Goal: Contribute content

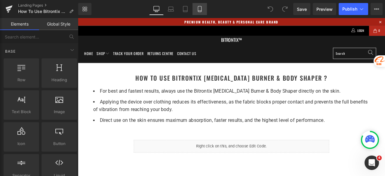
click at [201, 11] on icon at bounding box center [199, 11] width 3 height 0
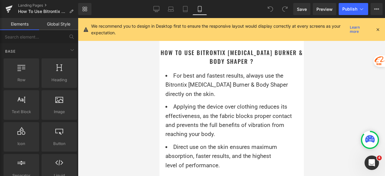
click at [378, 28] on icon at bounding box center [377, 29] width 5 height 5
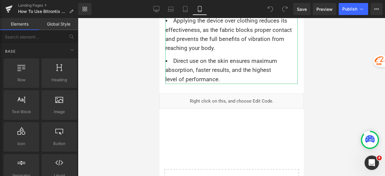
scroll to position [90, 0]
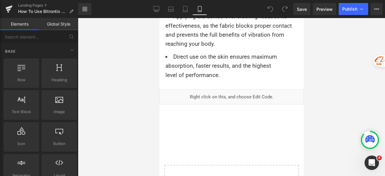
click at [225, 97] on div "Liquid" at bounding box center [231, 96] width 144 height 15
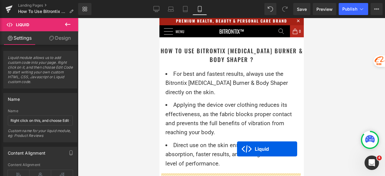
scroll to position [0, 0]
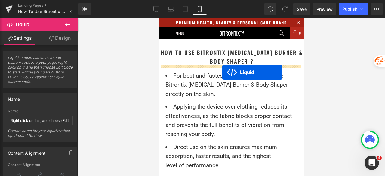
drag, startPoint x: 226, startPoint y: 92, endPoint x: 222, endPoint y: 72, distance: 20.6
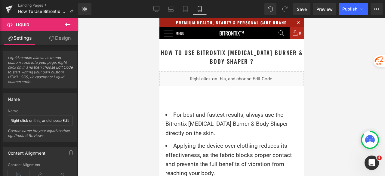
click at [237, 75] on div "Liquid" at bounding box center [231, 78] width 144 height 15
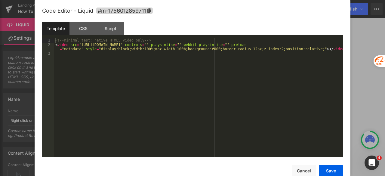
click at [260, 64] on div "<!-- Minimal test: native HTML5 video only --> < video src = "[URL][DOMAIN_NAME…" at bounding box center [198, 102] width 289 height 128
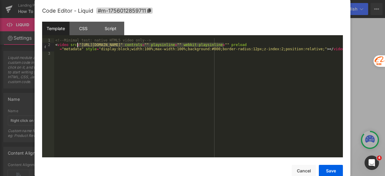
drag, startPoint x: 225, startPoint y: 45, endPoint x: 77, endPoint y: 45, distance: 147.7
click at [77, 45] on div "<!-- Minimal test: native HTML5 video only --> < video src = "[URL][DOMAIN_NAME…" at bounding box center [198, 102] width 289 height 128
click at [98, 49] on div "<!-- Minimal test: native HTML5 video only --> < video src = "[URL][DOMAIN_NAME…" at bounding box center [198, 102] width 289 height 128
drag, startPoint x: 78, startPoint y: 44, endPoint x: 223, endPoint y: 45, distance: 145.3
click at [223, 45] on div "<!-- Minimal test: native HTML5 video only --> < video src = "[URL][DOMAIN_NAME…" at bounding box center [198, 102] width 289 height 128
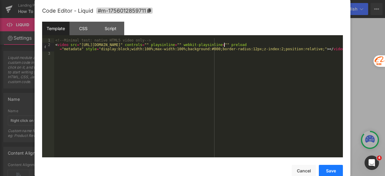
click at [335, 169] on button "Save" at bounding box center [331, 171] width 24 height 12
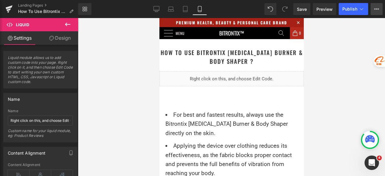
click at [376, 8] on icon at bounding box center [376, 9] width 5 height 5
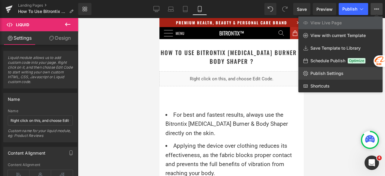
click at [334, 75] on span "Publish Settings" at bounding box center [326, 73] width 33 height 5
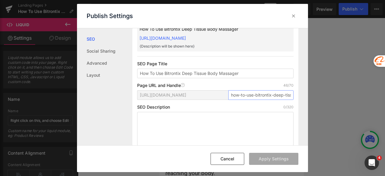
scroll to position [0, 41]
drag, startPoint x: 230, startPoint y: 101, endPoint x: 297, endPoint y: 101, distance: 66.8
click at [297, 101] on div "Search Result Preview How To Use Bitrontix Deep Tissue Body Massager [URL][DOMA…" at bounding box center [220, 86] width 176 height 117
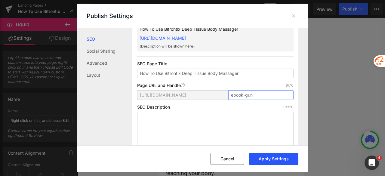
type input "ebook-gun"
click at [263, 156] on button "Apply Settings" at bounding box center [273, 159] width 49 height 12
click at [293, 15] on icon at bounding box center [293, 16] width 6 height 6
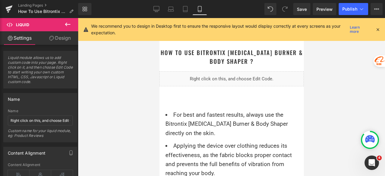
click at [66, 21] on icon at bounding box center [67, 24] width 7 height 7
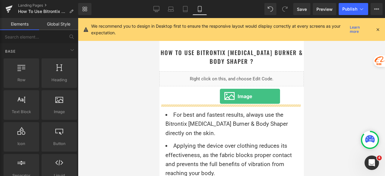
drag, startPoint x: 214, startPoint y: 124, endPoint x: 220, endPoint y: 96, distance: 28.0
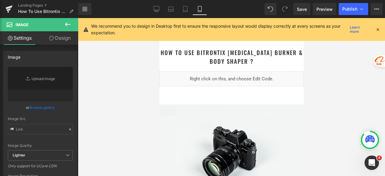
type input "//[DOMAIN_NAME][URL]"
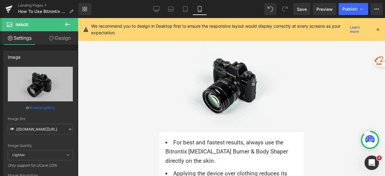
scroll to position [60, 0]
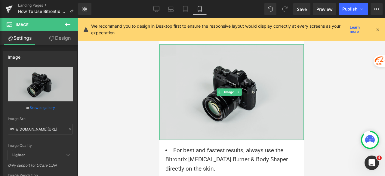
click at [217, 91] on div "Image" at bounding box center [231, 92] width 144 height 96
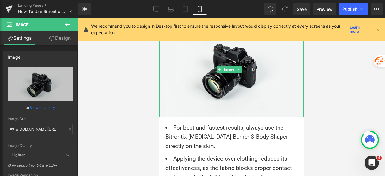
scroll to position [90, 0]
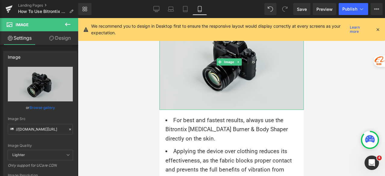
click at [198, 71] on img at bounding box center [231, 62] width 144 height 96
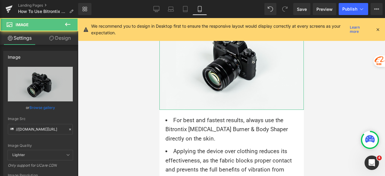
click at [66, 41] on link "Design" at bounding box center [59, 38] width 39 height 14
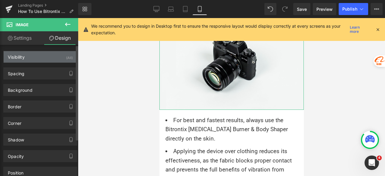
drag, startPoint x: 40, startPoint y: 56, endPoint x: 44, endPoint y: 61, distance: 6.3
click at [40, 56] on div "Visibility (All)" at bounding box center [40, 56] width 73 height 11
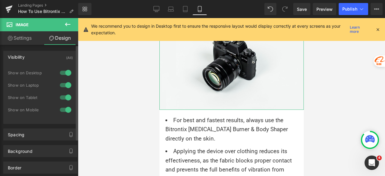
click at [60, 98] on div at bounding box center [65, 98] width 14 height 10
click at [61, 83] on div at bounding box center [65, 85] width 14 height 10
click at [60, 72] on div at bounding box center [65, 73] width 14 height 10
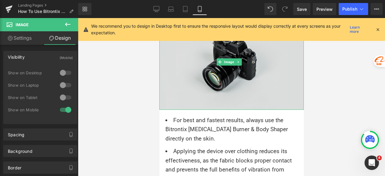
click at [180, 74] on img at bounding box center [231, 62] width 144 height 96
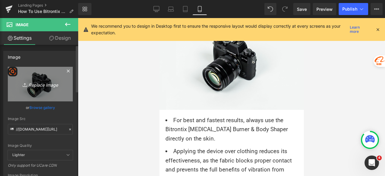
click at [45, 82] on icon "Replace Image" at bounding box center [40, 84] width 48 height 8
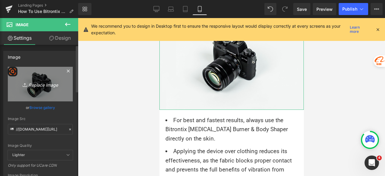
type input "C:\fakepath\Untitled design (7).png"
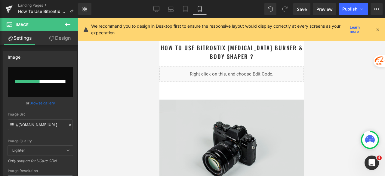
scroll to position [0, 0]
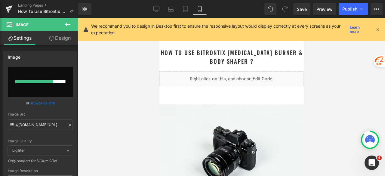
click at [378, 28] on icon at bounding box center [377, 29] width 5 height 5
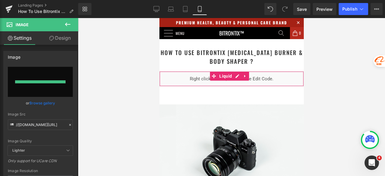
type input "[URL][DOMAIN_NAME]"
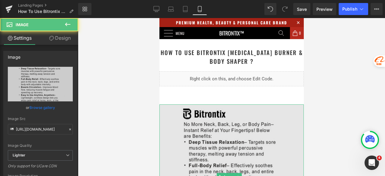
click at [217, 121] on img at bounding box center [231, 176] width 144 height 144
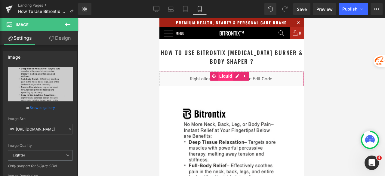
click at [228, 75] on span "Liquid" at bounding box center [225, 76] width 16 height 9
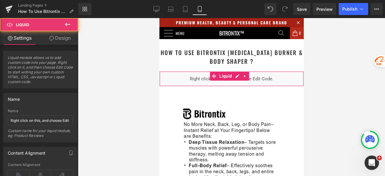
drag, startPoint x: 67, startPoint y: 38, endPoint x: 44, endPoint y: 66, distance: 36.3
click at [67, 38] on link "Design" at bounding box center [59, 38] width 39 height 14
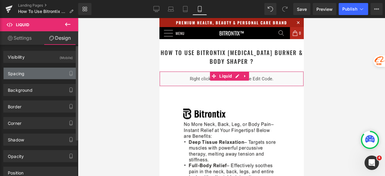
click at [37, 72] on div "Spacing" at bounding box center [40, 73] width 73 height 11
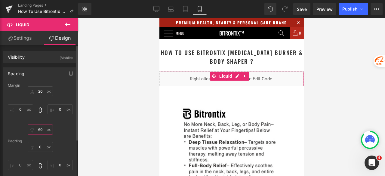
click at [42, 128] on input "60" at bounding box center [40, 129] width 25 height 10
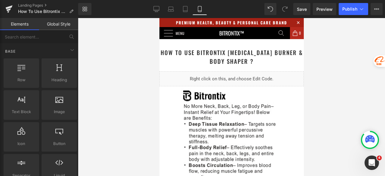
click at [113, 116] on div at bounding box center [231, 97] width 307 height 158
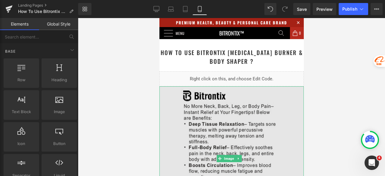
click at [221, 100] on img at bounding box center [231, 158] width 144 height 144
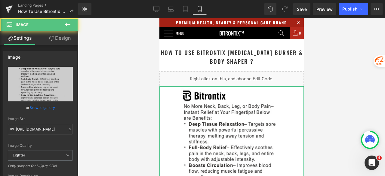
click at [66, 39] on link "Design" at bounding box center [59, 38] width 39 height 14
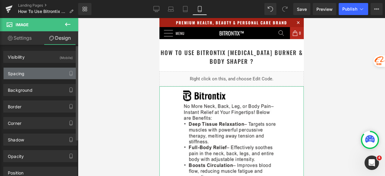
click at [30, 72] on div "Spacing" at bounding box center [40, 73] width 73 height 11
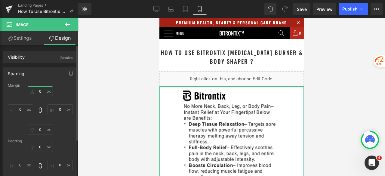
click at [41, 88] on input "0" at bounding box center [40, 91] width 25 height 10
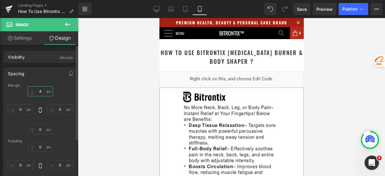
type input "40"
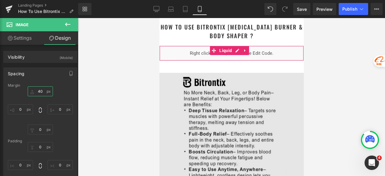
scroll to position [120, 0]
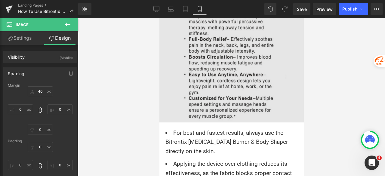
click at [223, 51] on div "Image" at bounding box center [231, 50] width 144 height 144
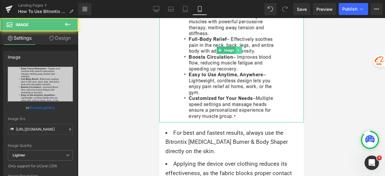
click at [238, 49] on icon at bounding box center [238, 50] width 1 height 2
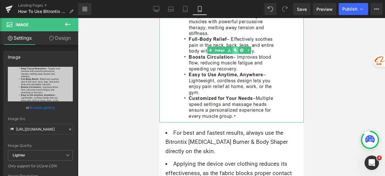
click at [235, 49] on icon at bounding box center [234, 49] width 3 height 3
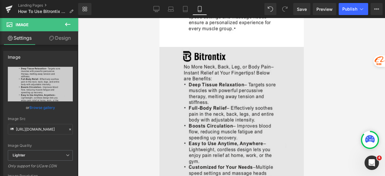
scroll to position [208, 0]
click at [215, 99] on img at bounding box center [231, 119] width 144 height 144
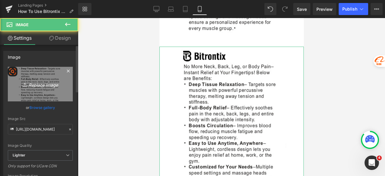
click at [49, 91] on link "Replace Image" at bounding box center [40, 84] width 65 height 35
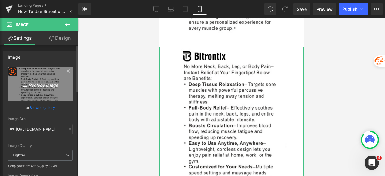
type input "C:\fakepath\Untitled design (8).png"
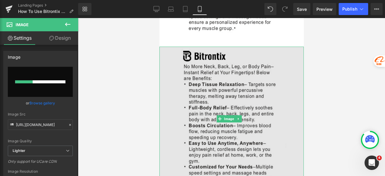
scroll to position [238, 0]
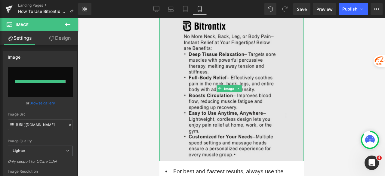
type input "[URL][DOMAIN_NAME]"
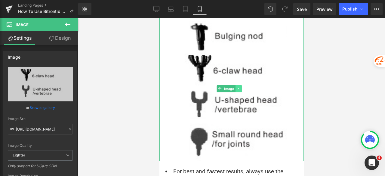
click at [238, 88] on icon at bounding box center [238, 89] width 1 height 2
click at [235, 87] on icon at bounding box center [234, 88] width 3 height 3
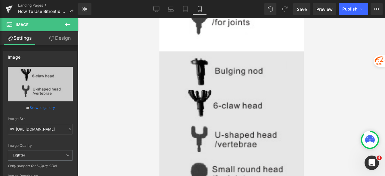
scroll to position [360, 0]
click at [223, 88] on img at bounding box center [231, 123] width 144 height 144
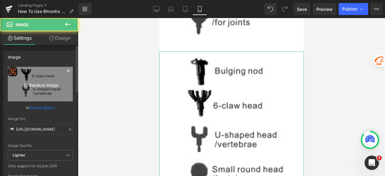
click at [41, 88] on link "Replace Image" at bounding box center [40, 84] width 65 height 35
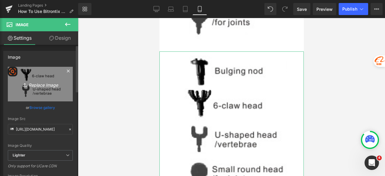
type input "C:\fakepath\Untitled design (9).png"
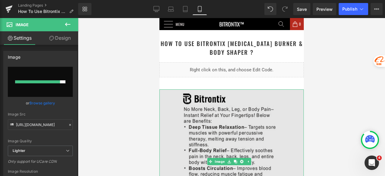
scroll to position [0, 0]
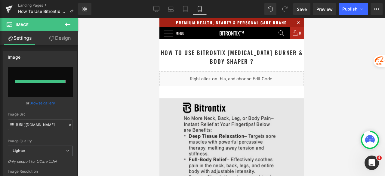
type input "[URL][DOMAIN_NAME]"
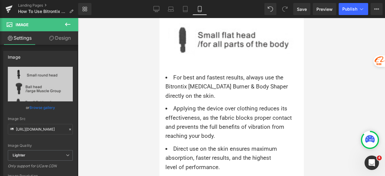
scroll to position [391, 0]
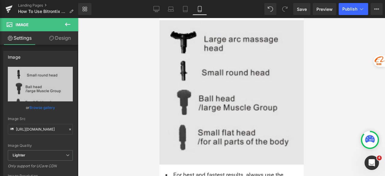
click at [230, 69] on img at bounding box center [231, 92] width 144 height 144
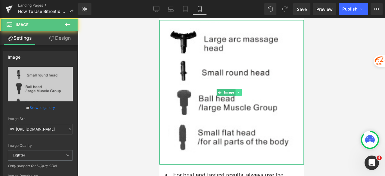
click at [240, 89] on link at bounding box center [238, 92] width 6 height 7
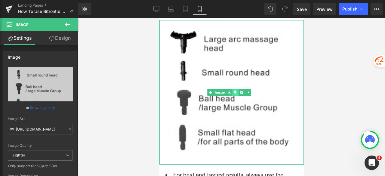
click at [236, 91] on icon at bounding box center [234, 92] width 3 height 3
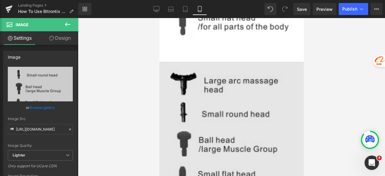
scroll to position [512, 0]
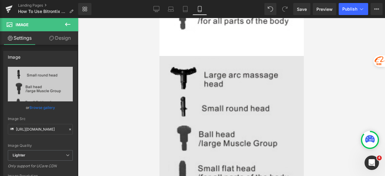
click at [210, 86] on img at bounding box center [231, 128] width 144 height 144
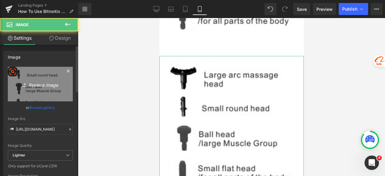
click at [52, 88] on link "Replace Image" at bounding box center [40, 84] width 65 height 35
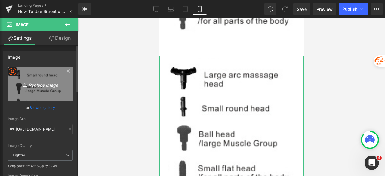
type input "C:\fakepath\Untitled design (10).png"
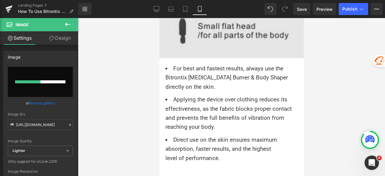
scroll to position [662, 0]
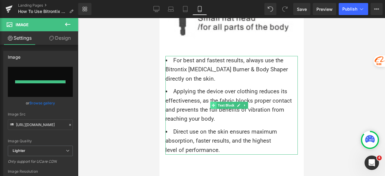
type input "[URL][DOMAIN_NAME]"
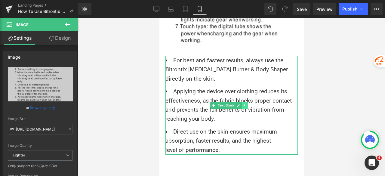
click at [245, 103] on icon at bounding box center [244, 105] width 3 height 4
click at [248, 103] on icon at bounding box center [247, 104] width 3 height 3
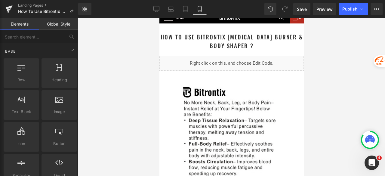
scroll to position [0, 0]
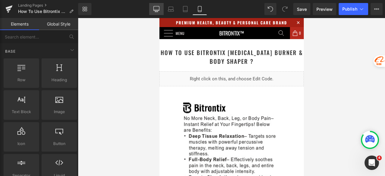
click at [155, 11] on icon at bounding box center [156, 8] width 6 height 5
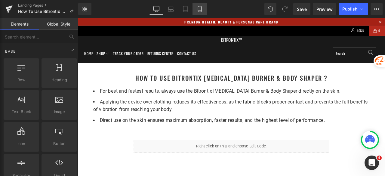
click at [202, 11] on icon at bounding box center [200, 9] width 6 height 6
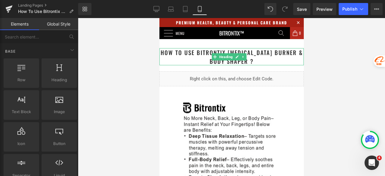
click at [264, 58] on h1 "How To Use Bitrontix [MEDICAL_DATA] Burner & Body Shaper ?" at bounding box center [231, 56] width 144 height 17
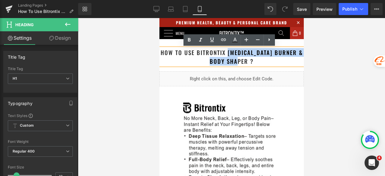
drag, startPoint x: 257, startPoint y: 63, endPoint x: 234, endPoint y: 53, distance: 25.2
click at [234, 53] on h1 "How To Use Bitrontix [MEDICAL_DATA] Burner & Body Shaper ?" at bounding box center [231, 56] width 144 height 17
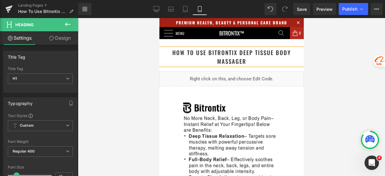
click at [258, 63] on h1 "How To Use Bitrontix deep tissue body massager" at bounding box center [231, 56] width 144 height 17
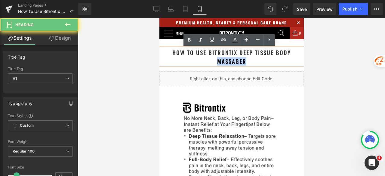
drag, startPoint x: 259, startPoint y: 62, endPoint x: 165, endPoint y: 58, distance: 93.6
click at [165, 58] on h1 "How To Use Bitrontix deep tissue body massager" at bounding box center [231, 56] width 144 height 17
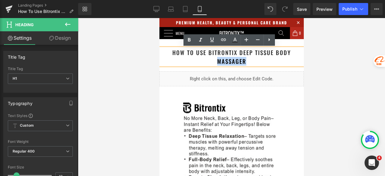
click at [253, 58] on h1 "How To Use Bitrontix deep tissue body massager" at bounding box center [231, 56] width 144 height 17
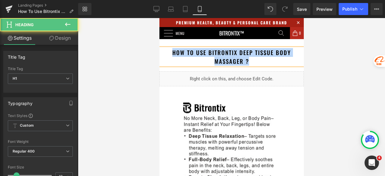
drag, startPoint x: 253, startPoint y: 62, endPoint x: 167, endPoint y: 51, distance: 85.8
click at [167, 51] on h1 "How To Use Bitrontix deep tissue body massager ?" at bounding box center [231, 56] width 144 height 17
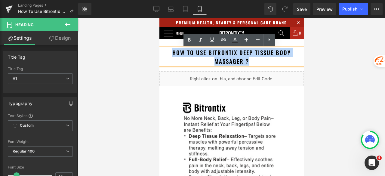
copy h1 "How To Use Bitrontix deep tissue body massager ?"
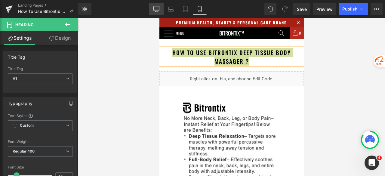
click at [158, 12] on link "Desktop" at bounding box center [156, 9] width 14 height 12
type input "24"
type input "100"
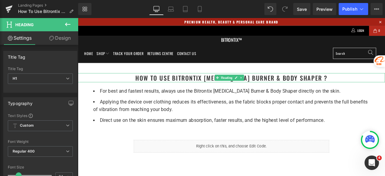
click at [309, 86] on h1 "How To Use Bitrontix [MEDICAL_DATA] Burner & Body Shaper ?" at bounding box center [260, 88] width 364 height 11
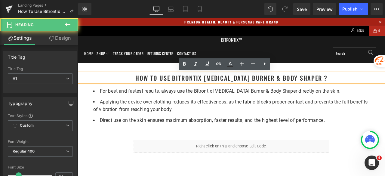
click at [374, 88] on h1 "How To Use Bitrontix [MEDICAL_DATA] Burner & Body Shaper ?" at bounding box center [260, 88] width 364 height 11
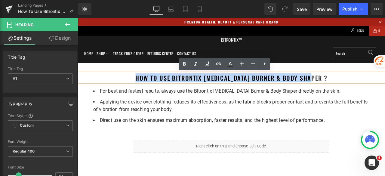
drag, startPoint x: 373, startPoint y: 89, endPoint x: 104, endPoint y: 93, distance: 269.2
click at [104, 93] on h1 "How To Use Bitrontix [MEDICAL_DATA] Burner & Body Shaper ?" at bounding box center [260, 88] width 364 height 11
paste div
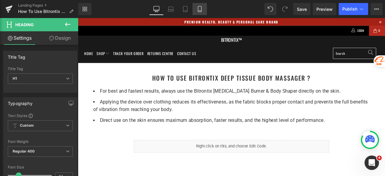
click at [199, 8] on icon at bounding box center [200, 9] width 6 height 6
type input "19"
type input "100"
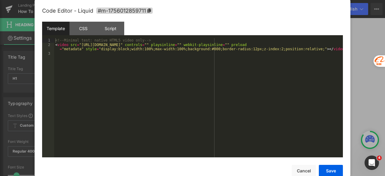
click at [236, 75] on div "Liquid" at bounding box center [231, 78] width 144 height 15
click at [221, 86] on div "<!-- Minimal test: native HTML5 video only --> < video src = "[URL][DOMAIN_NAME…" at bounding box center [198, 102] width 289 height 128
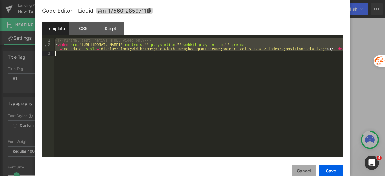
click at [300, 175] on button "Cancel" at bounding box center [304, 171] width 24 height 12
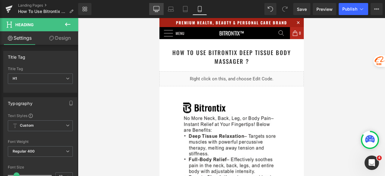
click at [158, 9] on icon at bounding box center [156, 9] width 6 height 6
type input "24"
type input "100"
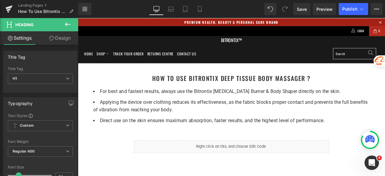
scroll to position [11, 0]
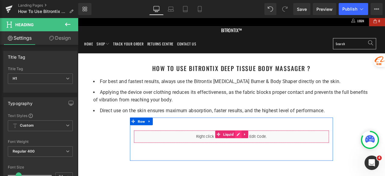
click at [265, 155] on div "Liquid" at bounding box center [260, 158] width 232 height 15
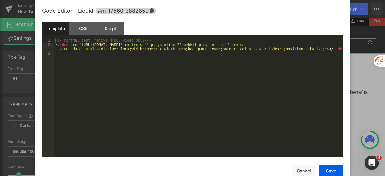
click at [221, 97] on div "<!-- Minimal test: native HTML5 video only --> < video src = "[URL][DOMAIN_NAME…" at bounding box center [198, 102] width 289 height 128
click at [204, 100] on div "<!-- Minimal test: native HTML5 video only --> < video src = "[URL][DOMAIN_NAME…" at bounding box center [198, 102] width 289 height 128
click at [328, 171] on button "Save" at bounding box center [331, 171] width 24 height 12
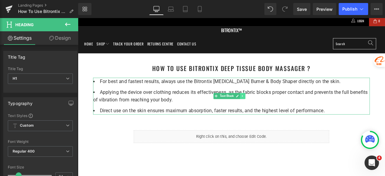
click at [273, 112] on link at bounding box center [273, 110] width 6 height 7
click at [275, 111] on icon at bounding box center [276, 110] width 3 height 3
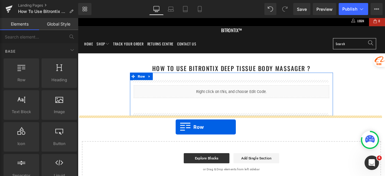
drag, startPoint x: 99, startPoint y: 95, endPoint x: 194, endPoint y: 147, distance: 108.0
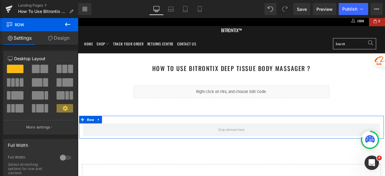
click at [34, 70] on span at bounding box center [36, 69] width 8 height 8
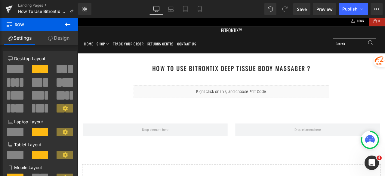
click at [66, 23] on icon at bounding box center [67, 24] width 7 height 7
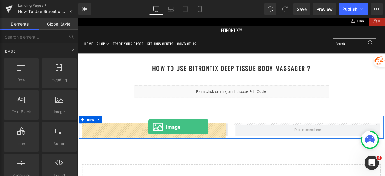
drag, startPoint x: 143, startPoint y: 123, endPoint x: 161, endPoint y: 147, distance: 30.1
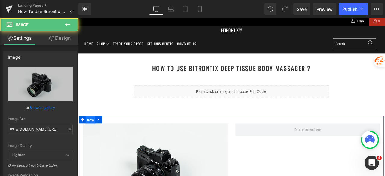
click at [90, 137] on span "Row" at bounding box center [92, 138] width 11 height 9
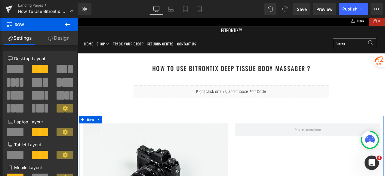
drag, startPoint x: 67, startPoint y: 36, endPoint x: 49, endPoint y: 52, distance: 23.9
click at [67, 36] on link "Design" at bounding box center [58, 38] width 39 height 14
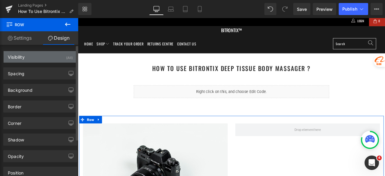
click at [48, 57] on div "Visibility (All)" at bounding box center [40, 56] width 73 height 11
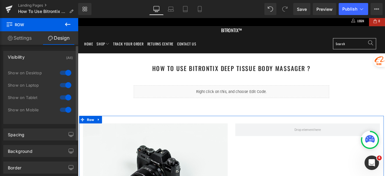
click at [62, 110] on div at bounding box center [65, 110] width 14 height 10
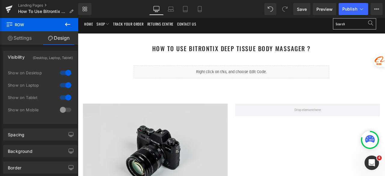
scroll to position [41, 0]
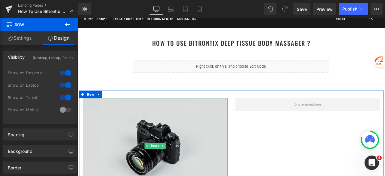
click at [149, 145] on img at bounding box center [169, 170] width 171 height 114
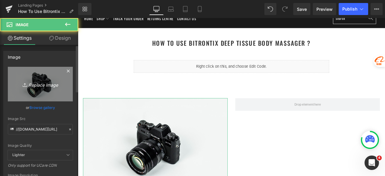
click at [37, 81] on icon "Replace Image" at bounding box center [40, 84] width 48 height 8
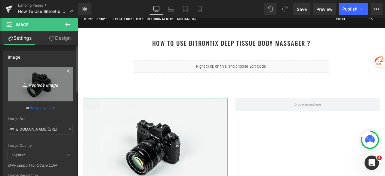
type input "C:\fakepath\Untitled design (10).png"
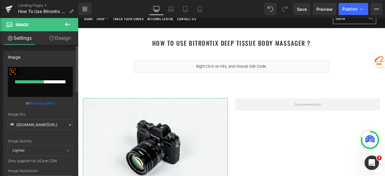
click at [23, 83] on div at bounding box center [29, 81] width 29 height 3
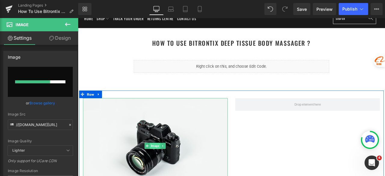
click at [171, 166] on span "Image" at bounding box center [169, 169] width 12 height 7
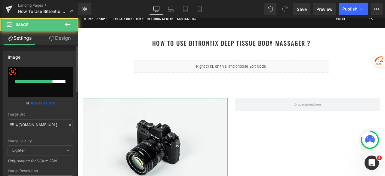
click at [51, 90] on input "file" at bounding box center [40, 82] width 65 height 30
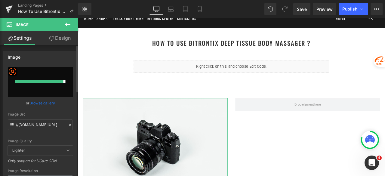
type input "C:\fakepath\Untitled design (7).png"
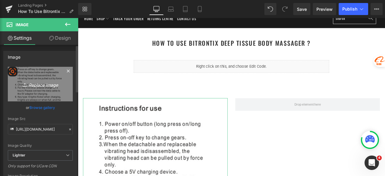
click at [42, 93] on link "Replace Image" at bounding box center [40, 84] width 65 height 35
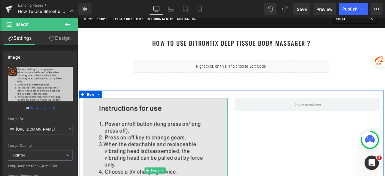
type input "[URL][DOMAIN_NAME]"
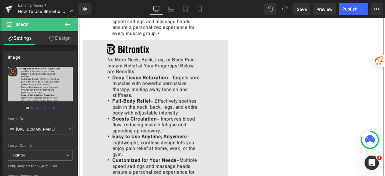
scroll to position [282, 0]
click at [183, 87] on img at bounding box center [169, 128] width 171 height 171
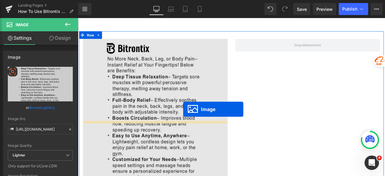
scroll to position [102, 0]
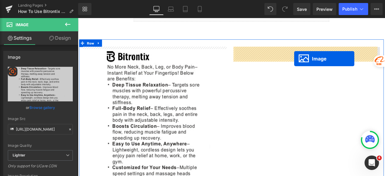
drag, startPoint x: 164, startPoint y: 129, endPoint x: 334, endPoint y: 66, distance: 181.4
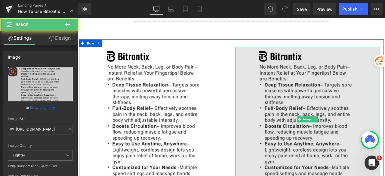
click at [305, 80] on img at bounding box center [349, 137] width 171 height 171
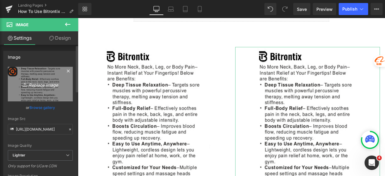
click at [42, 79] on link "Replace Image" at bounding box center [40, 84] width 65 height 35
type input "C:\fakepath\Untitled design (10).png"
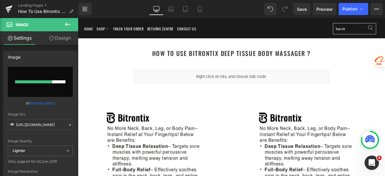
scroll to position [60, 0]
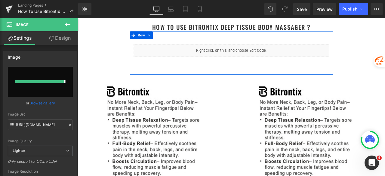
type input "[URL][DOMAIN_NAME]"
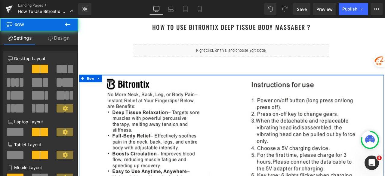
drag, startPoint x: 203, startPoint y: 94, endPoint x: 202, endPoint y: 84, distance: 9.9
click at [202, 84] on div "How To Use Bitrontix deep tissue body massager ? Heading Liquid Image Image Ima…" at bounding box center [260, 175] width 364 height 328
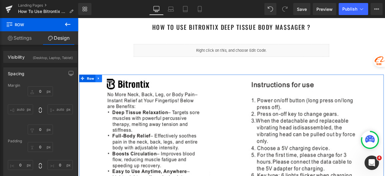
click at [102, 90] on icon at bounding box center [102, 89] width 1 height 3
click at [108, 88] on icon at bounding box center [110, 90] width 4 height 4
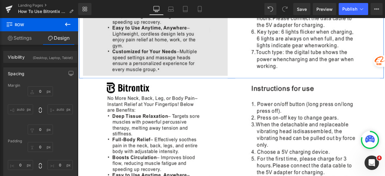
scroll to position [276, 0]
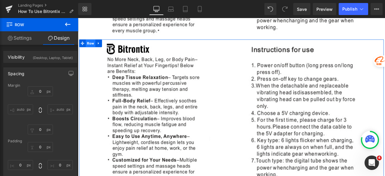
click at [91, 48] on span "Row" at bounding box center [92, 47] width 11 height 9
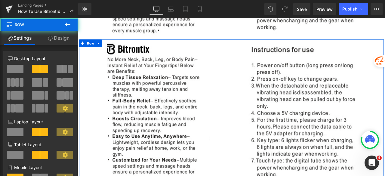
click at [62, 39] on link "Design" at bounding box center [58, 38] width 39 height 14
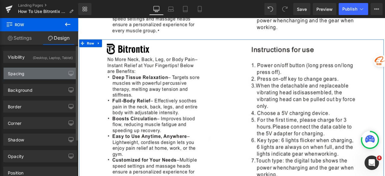
drag, startPoint x: 27, startPoint y: 72, endPoint x: 31, endPoint y: 75, distance: 5.3
click at [27, 72] on div "Spacing" at bounding box center [40, 73] width 73 height 11
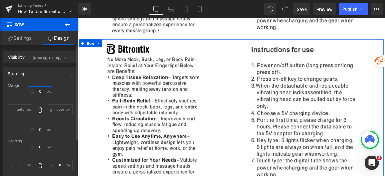
click at [39, 91] on input "0" at bounding box center [40, 91] width 25 height 10
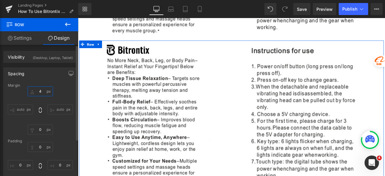
type input "40"
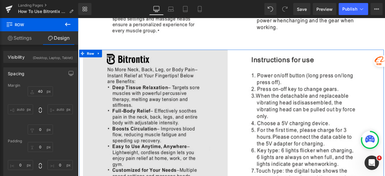
click at [154, 95] on img at bounding box center [169, 140] width 171 height 171
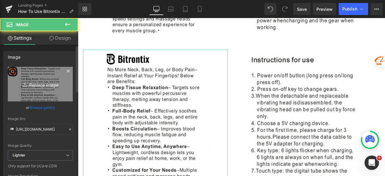
click at [35, 91] on link "Replace Image" at bounding box center [40, 84] width 65 height 35
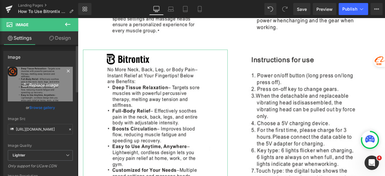
type input "C:\fakepath\Untitled design (8).png"
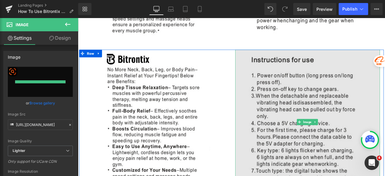
type input "[URL][DOMAIN_NAME]"
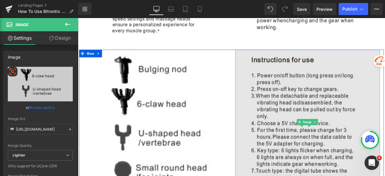
click at [324, 95] on img at bounding box center [349, 140] width 171 height 171
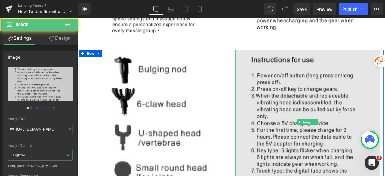
click at [348, 96] on img at bounding box center [349, 140] width 171 height 171
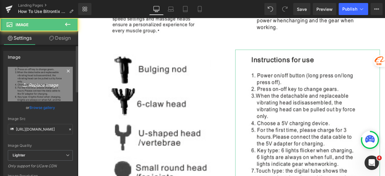
click at [45, 85] on icon "Replace Image" at bounding box center [40, 84] width 48 height 8
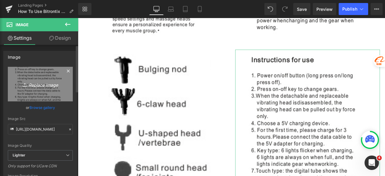
type input "C:\fakepath\Untitled design (9).png"
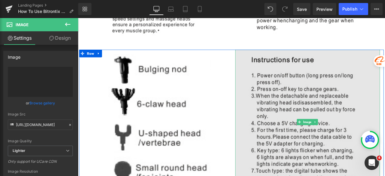
type input "[URL][DOMAIN_NAME]"
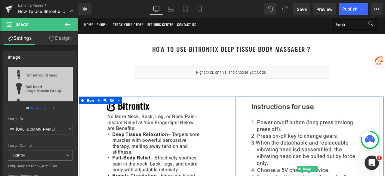
scroll to position [0, 0]
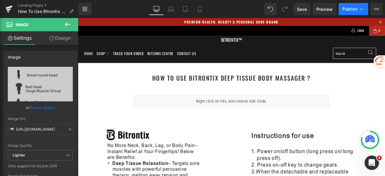
click at [347, 8] on span "Publish" at bounding box center [349, 9] width 15 height 5
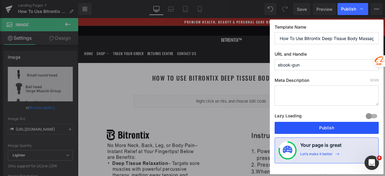
click at [295, 129] on button "Publish" at bounding box center [327, 128] width 104 height 12
